Goal: Task Accomplishment & Management: Use online tool/utility

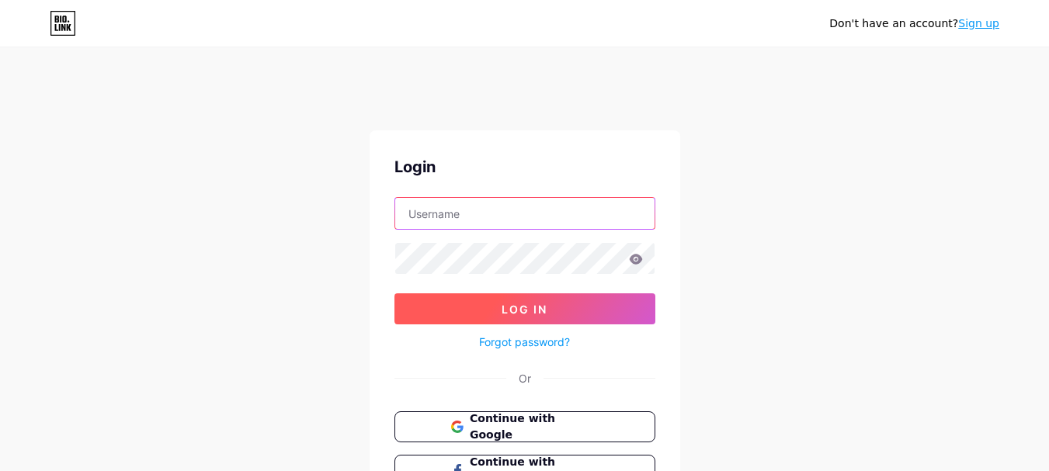
type input "whittensfinejewelry"
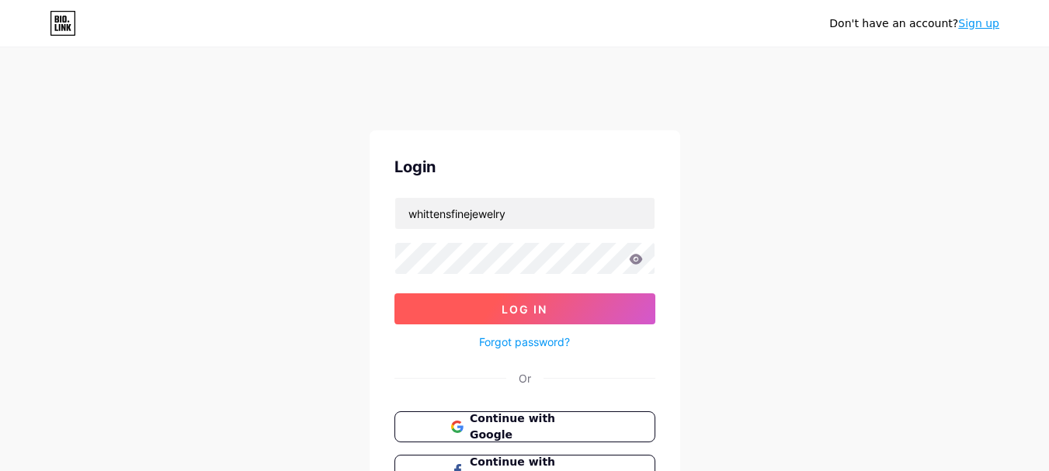
click at [532, 297] on button "Log In" at bounding box center [524, 308] width 261 height 31
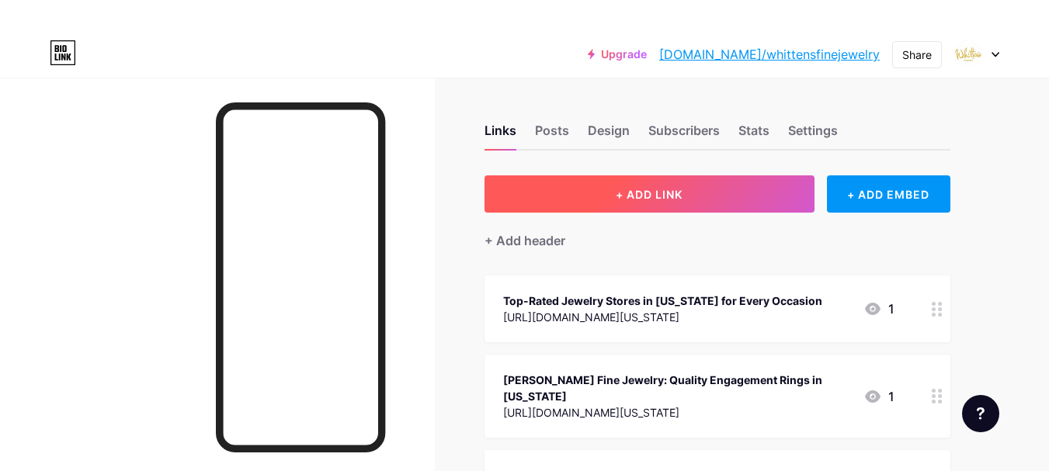
click at [656, 192] on span "+ ADD LINK" at bounding box center [649, 194] width 67 height 13
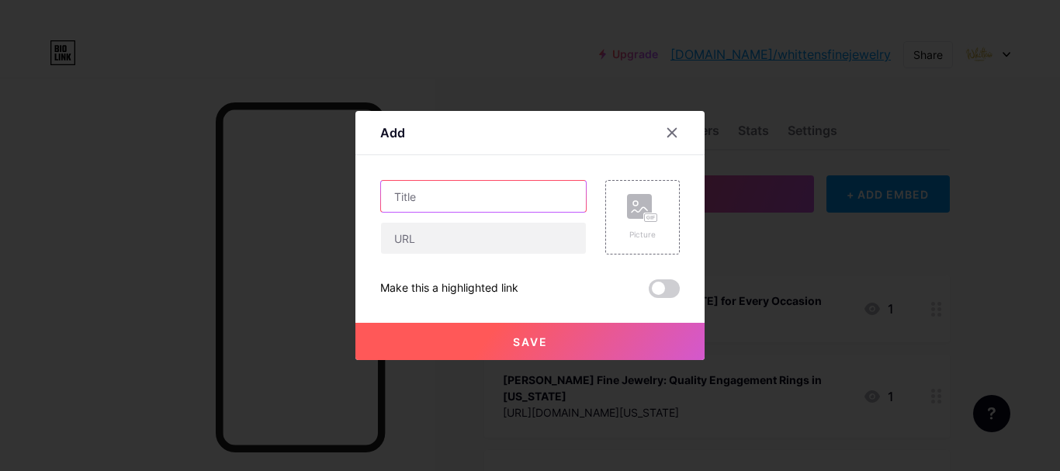
click at [463, 202] on input "text" at bounding box center [483, 196] width 205 height 31
paste input "Ultimate Checklist Before You Buy Engagement Ring"
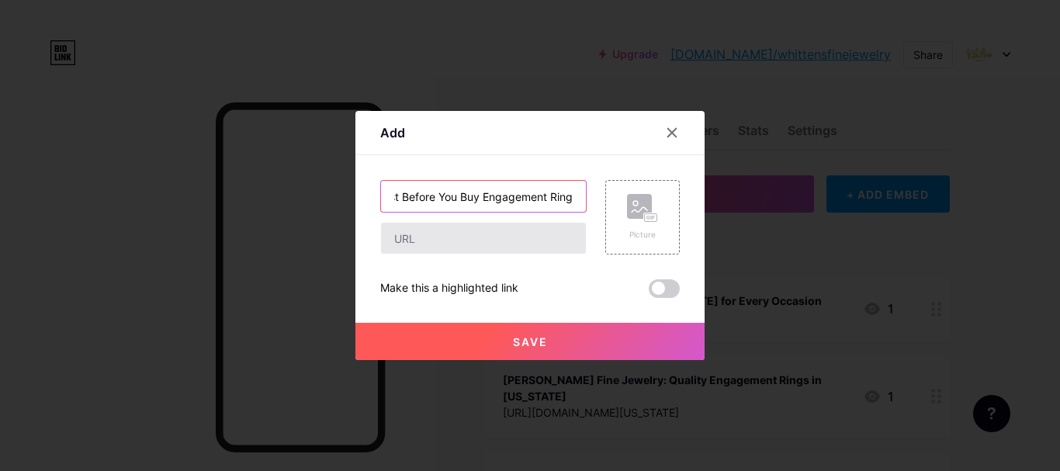
type input "Ultimate Checklist Before You Buy Engagement Ring"
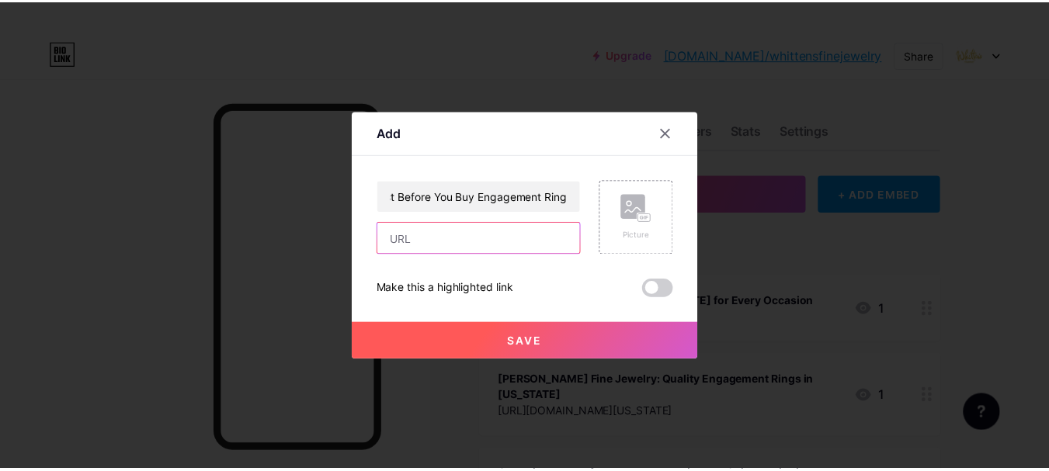
scroll to position [0, 0]
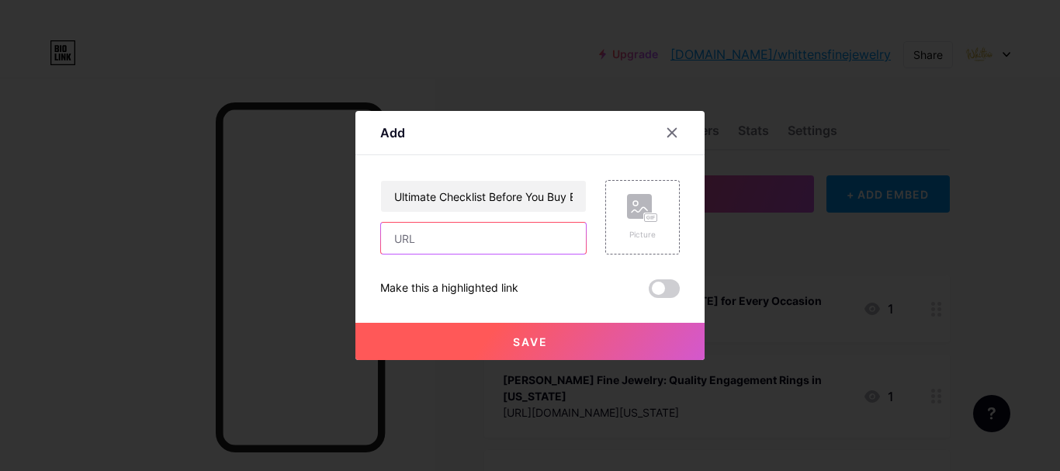
click at [467, 231] on input "text" at bounding box center [483, 238] width 205 height 31
paste input "[URL][DOMAIN_NAME]"
type input "[URL][DOMAIN_NAME]"
click at [680, 277] on div "Add Content YouTube Play YouTube video without leaving your page. ADD Vimeo Pla…" at bounding box center [530, 235] width 349 height 249
click at [664, 287] on span at bounding box center [664, 288] width 31 height 19
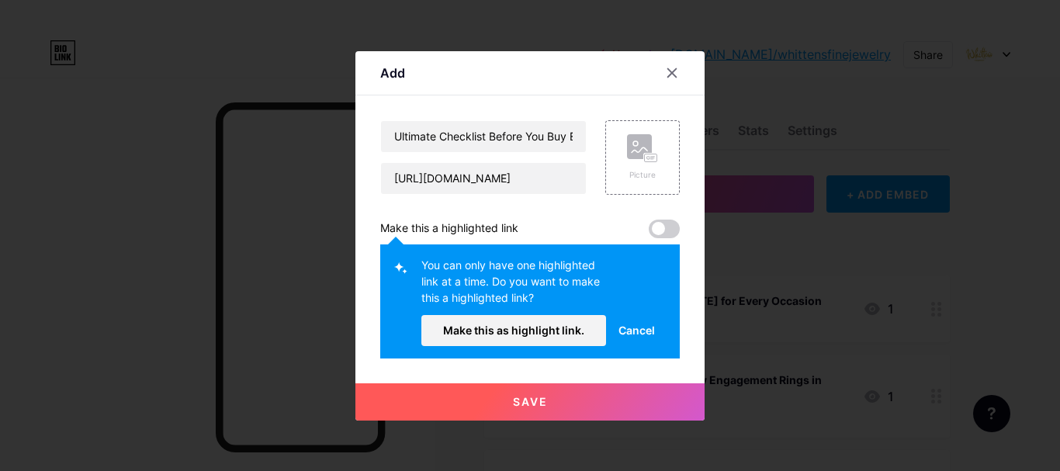
click at [571, 401] on button "Save" at bounding box center [530, 401] width 349 height 37
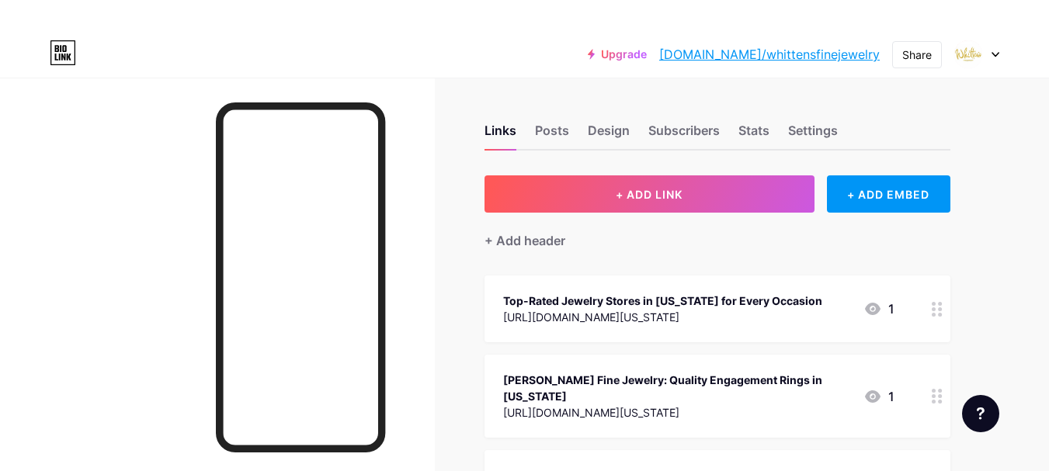
drag, startPoint x: 390, startPoint y: 294, endPoint x: 175, endPoint y: 340, distance: 220.6
click at [175, 340] on div at bounding box center [217, 313] width 435 height 471
click at [918, 54] on div "Share" at bounding box center [916, 55] width 29 height 16
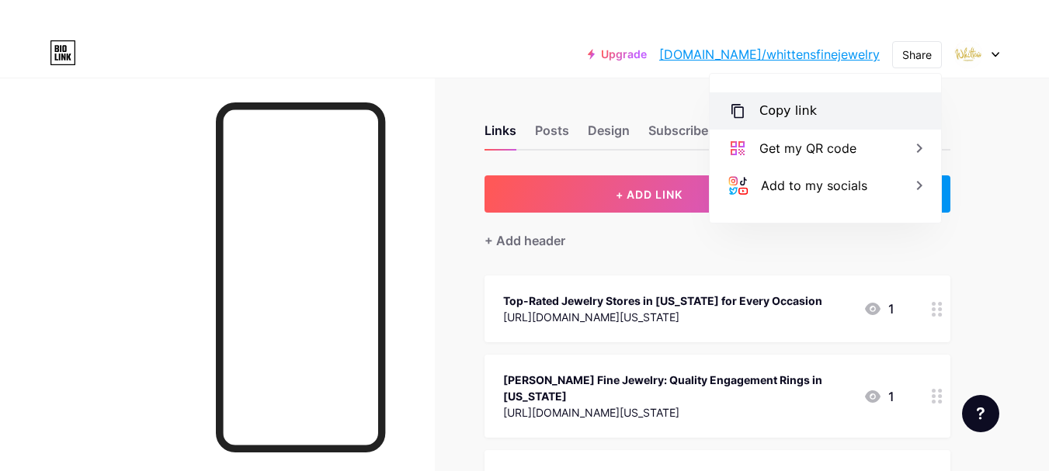
click at [808, 108] on div "Copy link" at bounding box center [787, 111] width 57 height 19
